Goal: Information Seeking & Learning: Learn about a topic

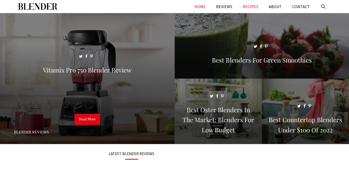
drag, startPoint x: 87, startPoint y: 121, endPoint x: 256, endPoint y: 9, distance: 202.8
click at [87, 121] on link "Read More" at bounding box center [88, 118] width 26 height 11
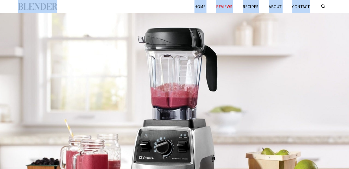
drag, startPoint x: 15, startPoint y: 9, endPoint x: 178, endPoint y: 70, distance: 174.4
click at [263, 118] on div at bounding box center [174, 100] width 349 height 175
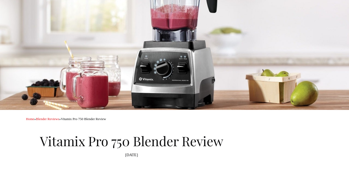
scroll to position [157, 0]
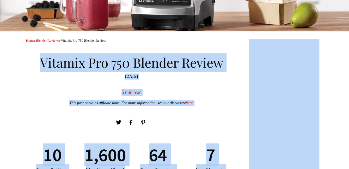
drag, startPoint x: 40, startPoint y: 53, endPoint x: 349, endPoint y: 89, distance: 311.2
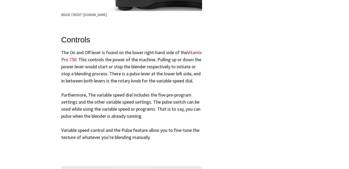
scroll to position [1513, 0]
